Goal: Transaction & Acquisition: Subscribe to service/newsletter

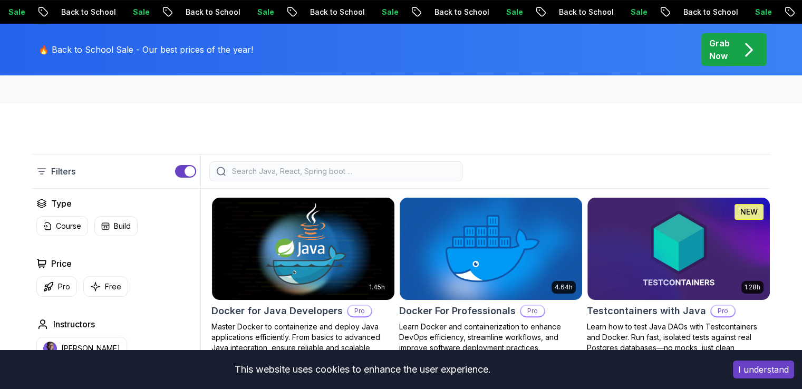
scroll to position [158, 0]
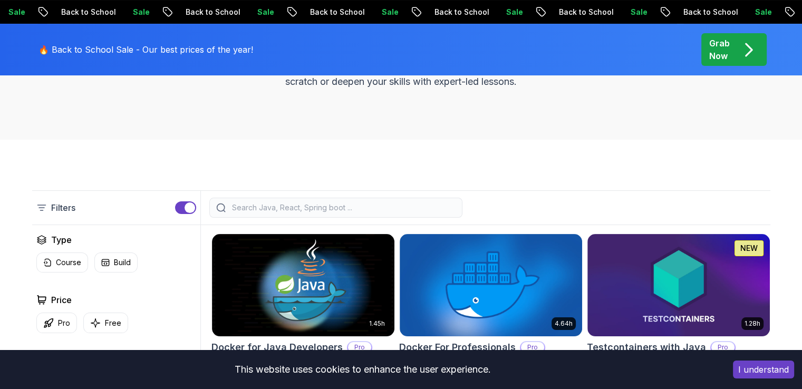
click at [727, 53] on p "Grab Now" at bounding box center [719, 49] width 21 height 25
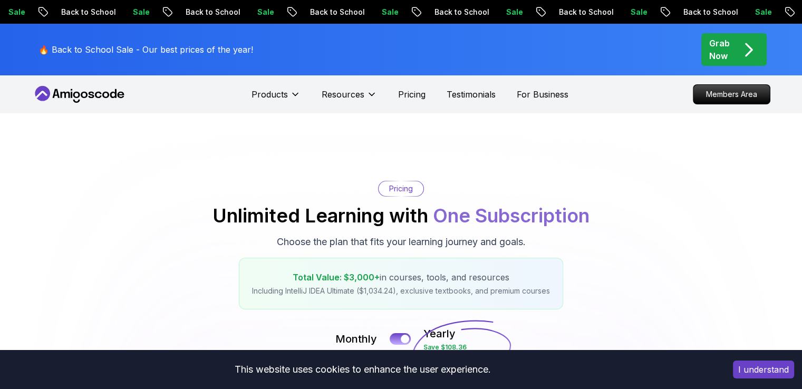
click at [84, 100] on icon at bounding box center [79, 94] width 95 height 17
click at [92, 92] on icon at bounding box center [91, 95] width 6 height 6
click at [101, 98] on icon at bounding box center [79, 94] width 95 height 17
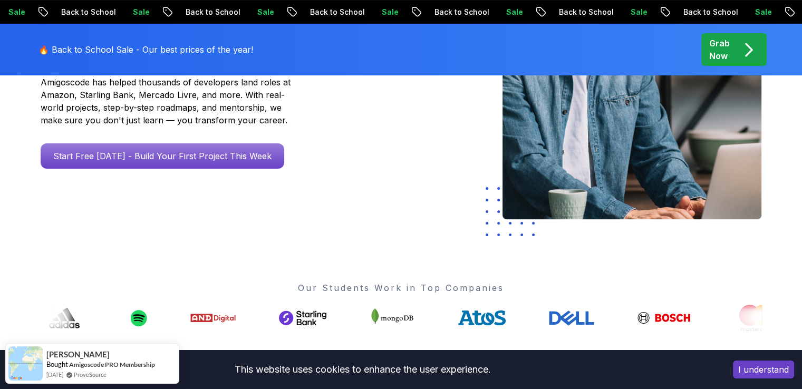
scroll to position [264, 0]
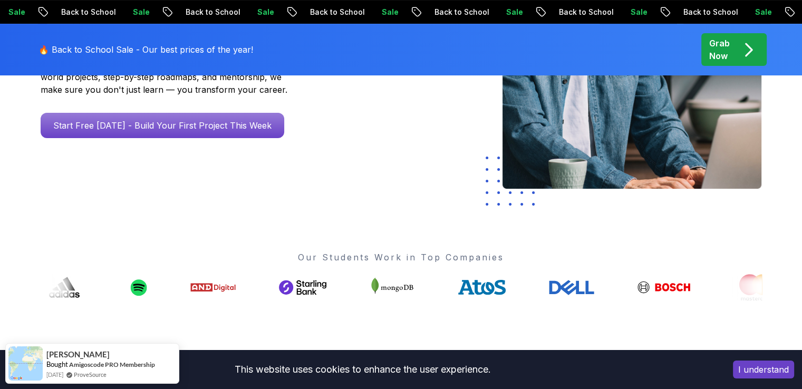
click at [716, 44] on p "Grab Now" at bounding box center [719, 49] width 21 height 25
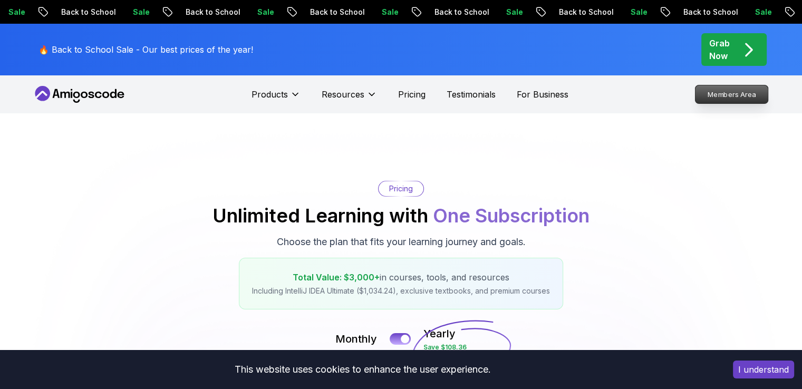
click at [721, 94] on p "Members Area" at bounding box center [731, 94] width 73 height 18
click at [715, 93] on p "Members Area" at bounding box center [731, 94] width 73 height 18
click at [710, 96] on p "Members Area" at bounding box center [731, 94] width 73 height 18
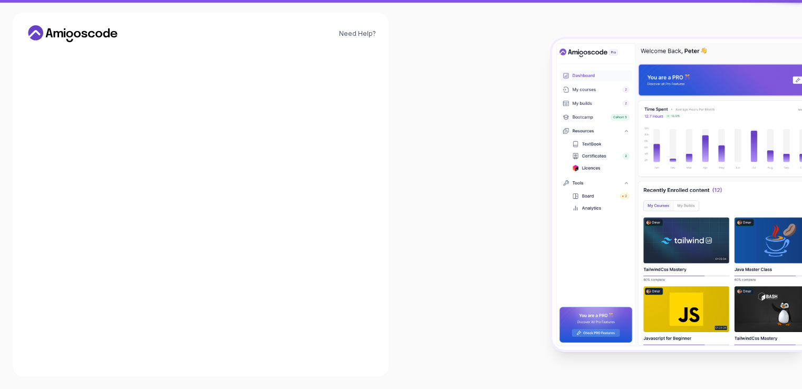
click at [54, 91] on div "Welcome Back 👋 Welcome back! Please enter your details. Email * Sign in OR Goog…" at bounding box center [200, 207] width 350 height 313
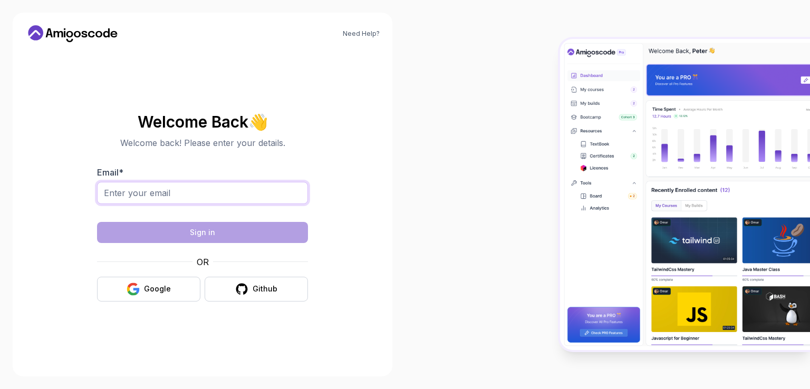
click at [217, 194] on input "Email *" at bounding box center [202, 193] width 211 height 22
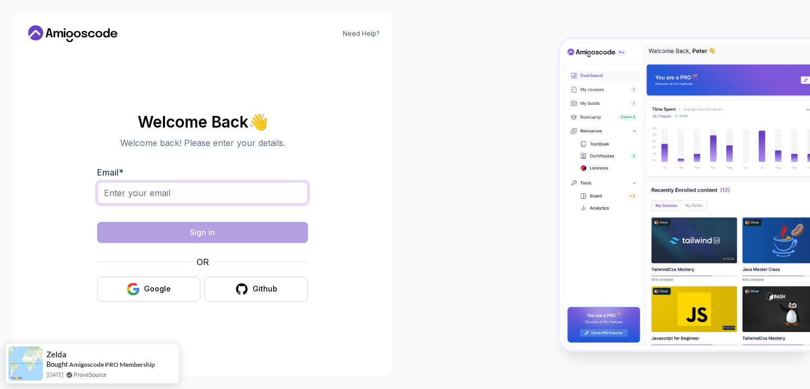
type input "[EMAIL_ADDRESS][DOMAIN_NAME]"
